Goal: Information Seeking & Learning: Learn about a topic

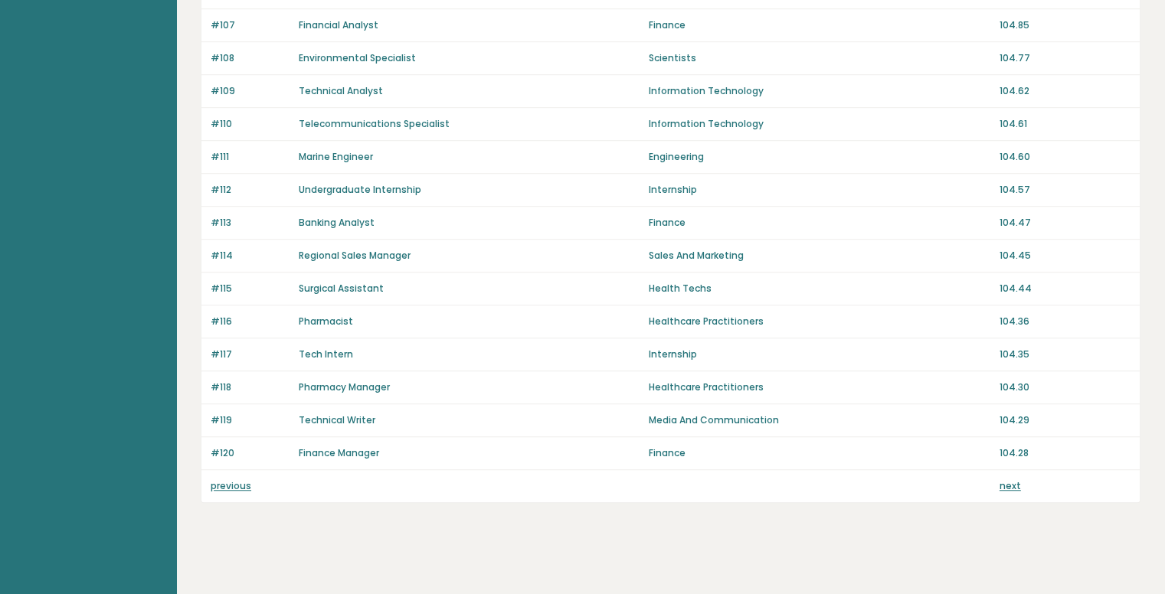
scroll to position [1020, 0]
click at [227, 479] on link "previous" at bounding box center [231, 485] width 41 height 13
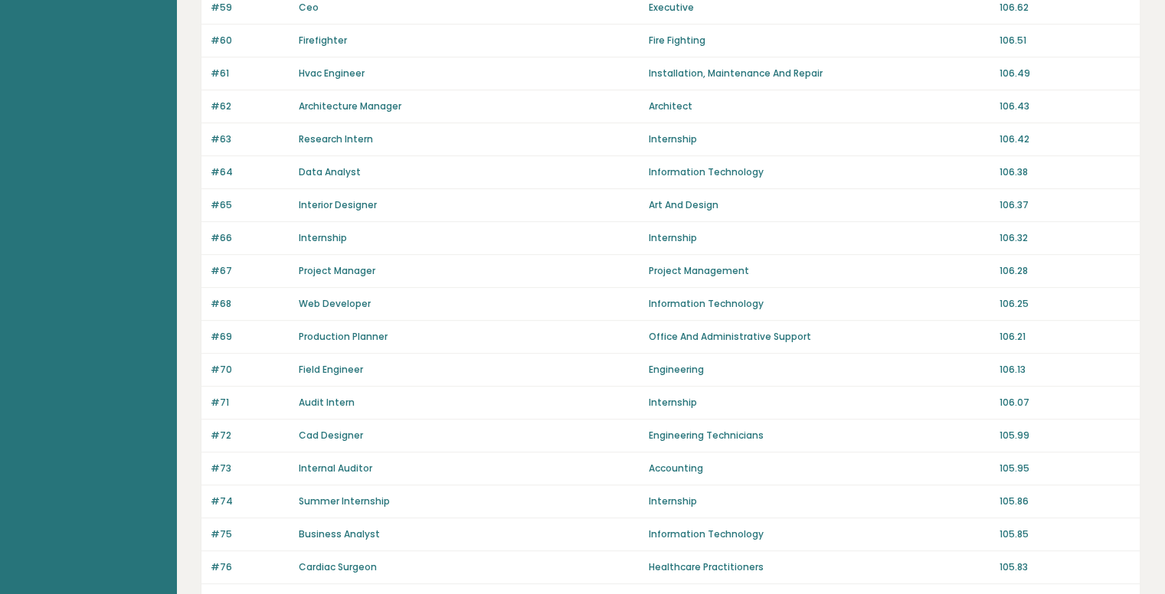
scroll to position [774, 0]
click at [344, 463] on link "Internal Auditor" at bounding box center [336, 469] width 74 height 13
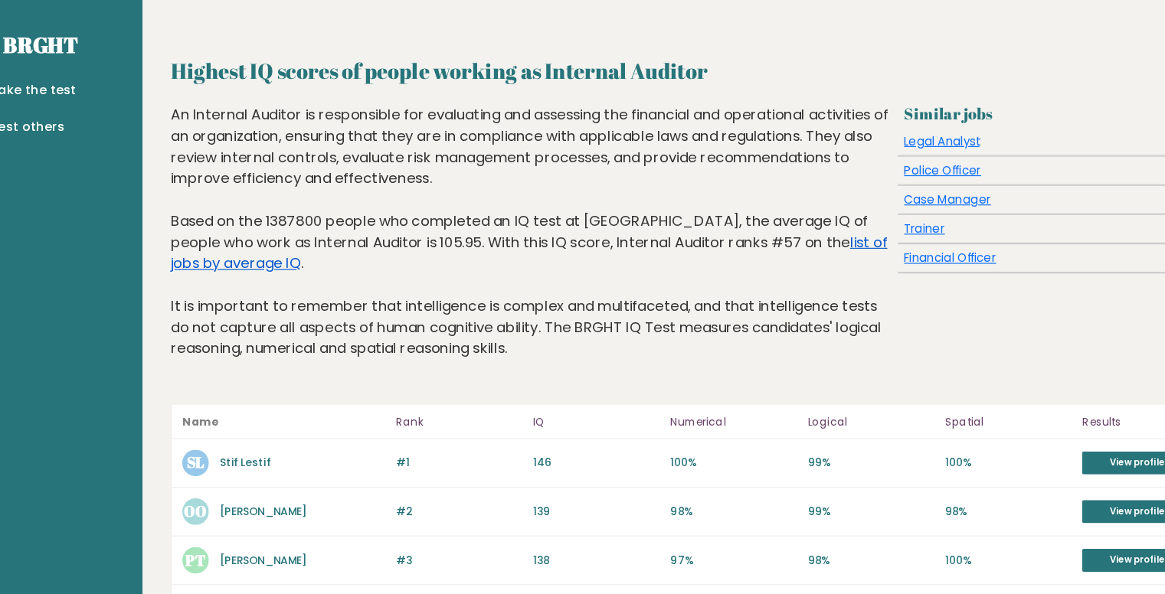
click at [737, 215] on link "list of jobs by average IQ" at bounding box center [511, 219] width 620 height 36
